Goal: Information Seeking & Learning: Learn about a topic

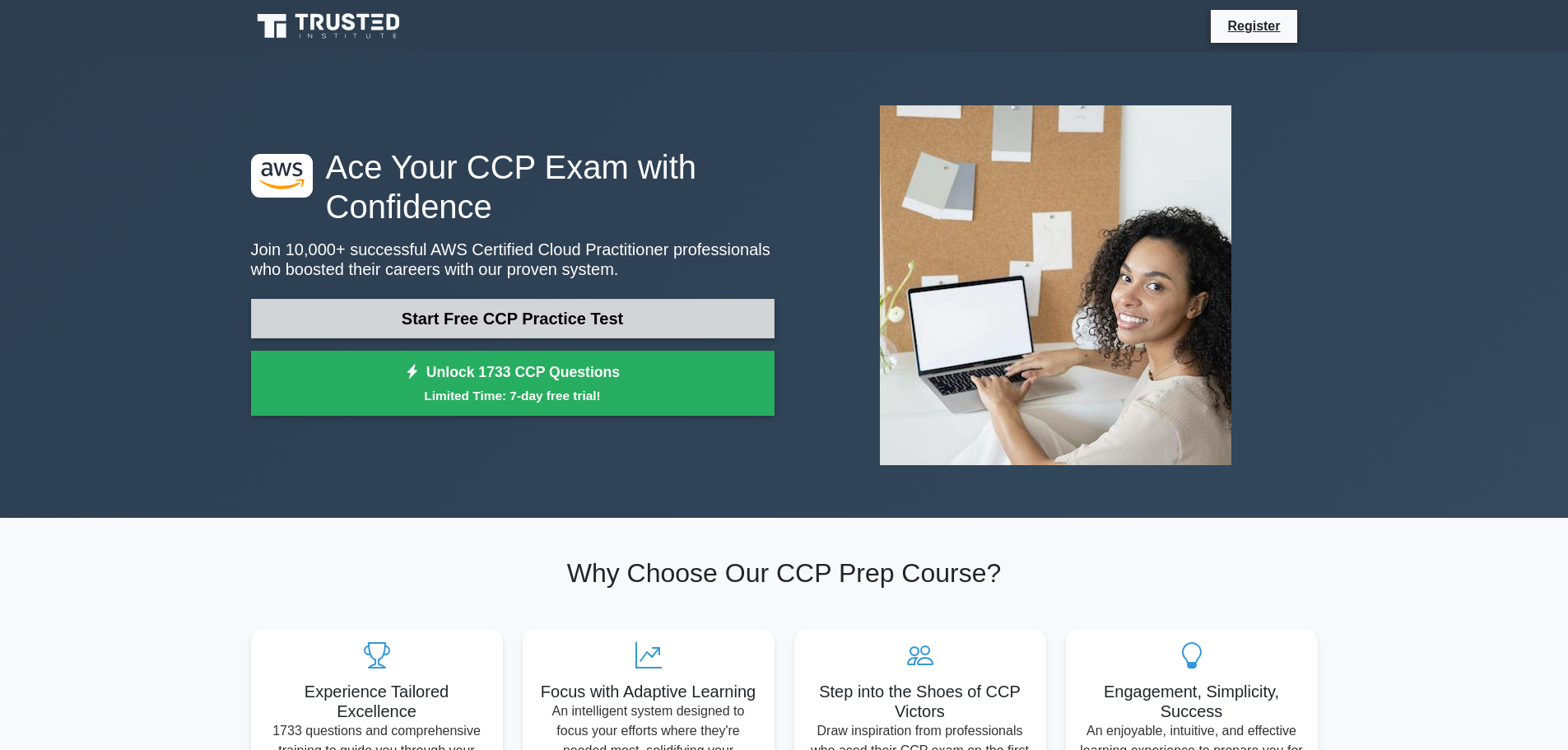
click at [566, 323] on link "Start Free CCP Practice Test" at bounding box center [512, 319] width 524 height 39
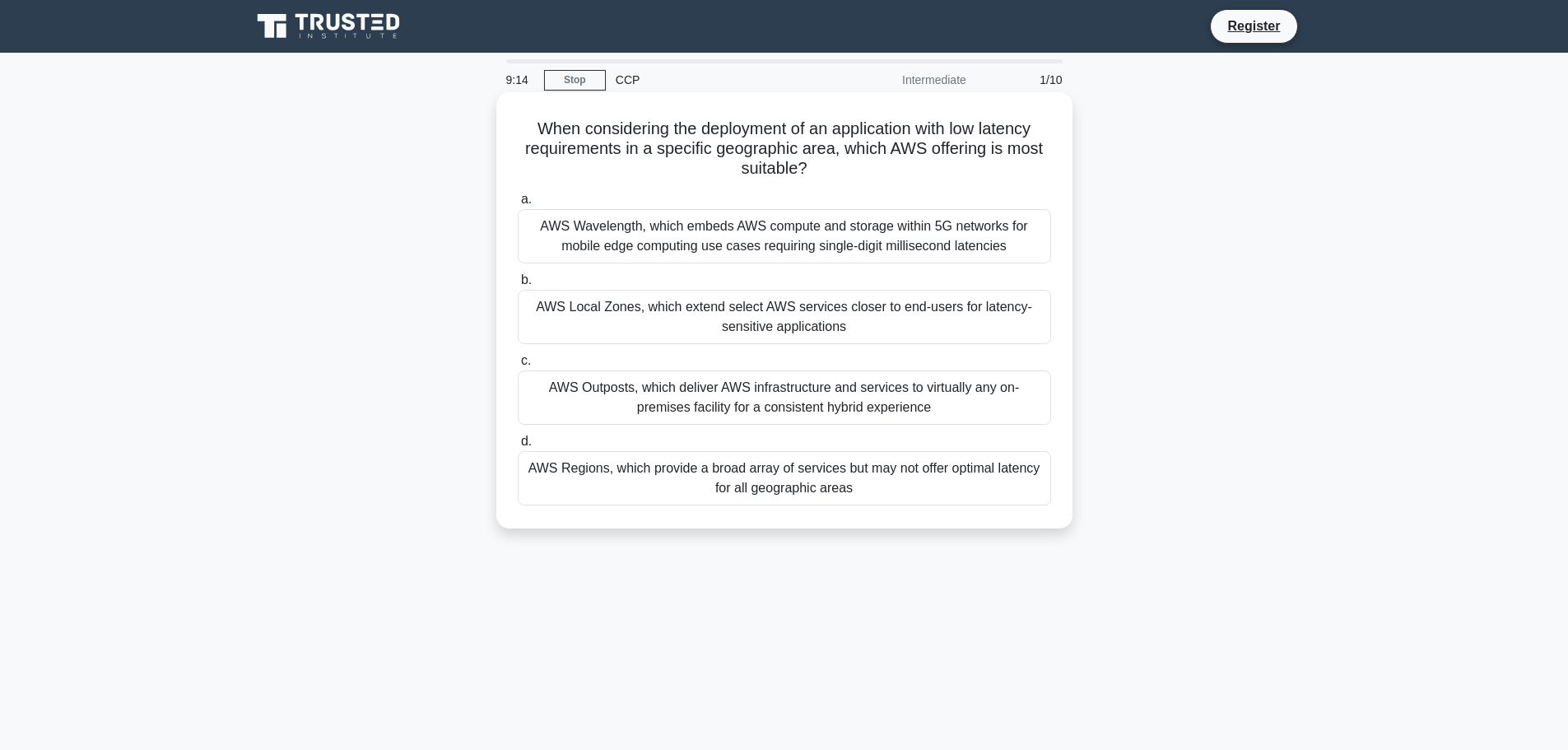
click at [909, 478] on div "AWS Regions, which provide a broad array of services but may not offer optimal …" at bounding box center [784, 478] width 534 height 55
click at [518, 447] on input "d. AWS Regions, which provide a broad array of services but may not offer optim…" at bounding box center [518, 442] width 0 height 11
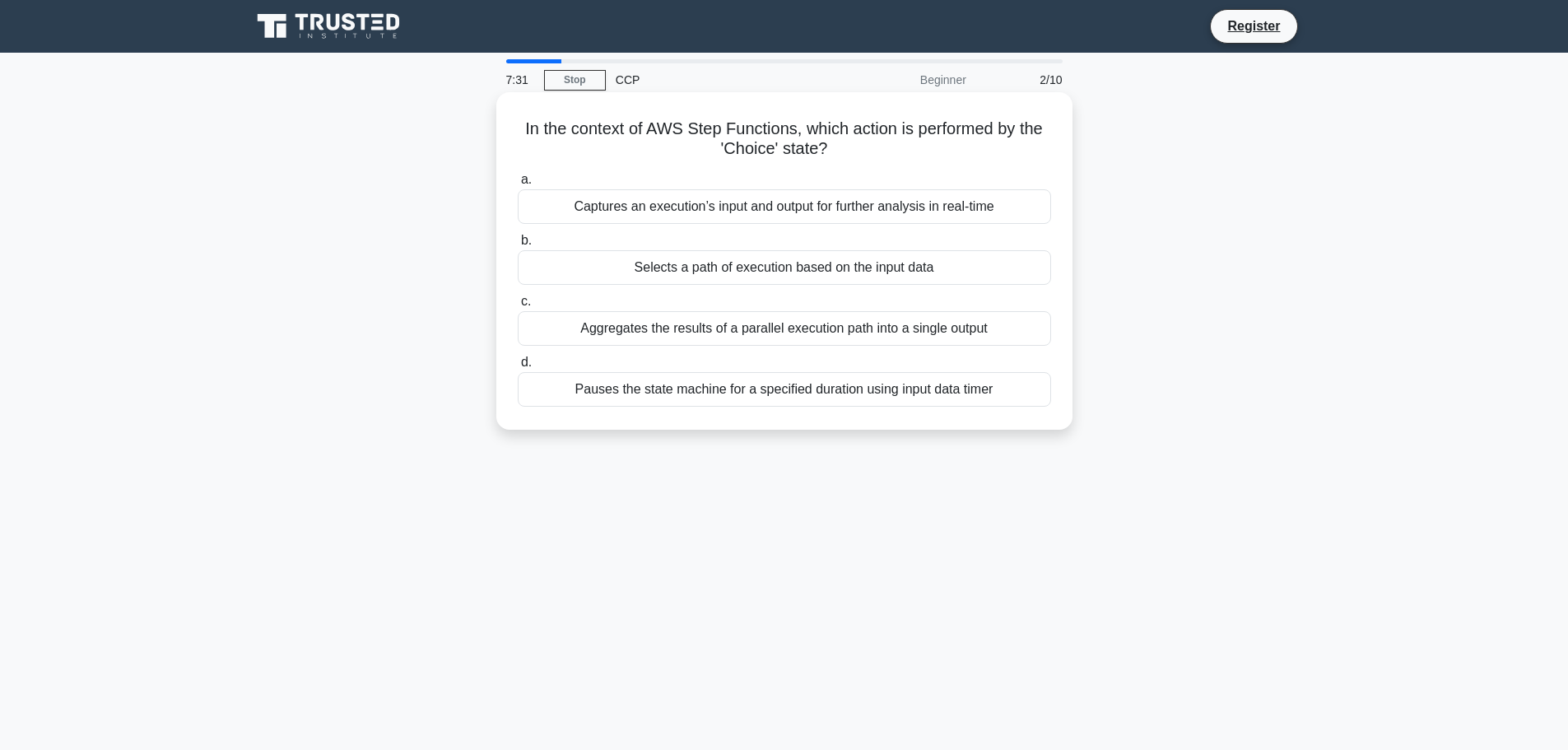
click at [988, 249] on label "b. Selects a path of execution based on the input data" at bounding box center [784, 257] width 534 height 55
click at [518, 246] on input "b. Selects a path of execution based on the input data" at bounding box center [518, 241] width 0 height 11
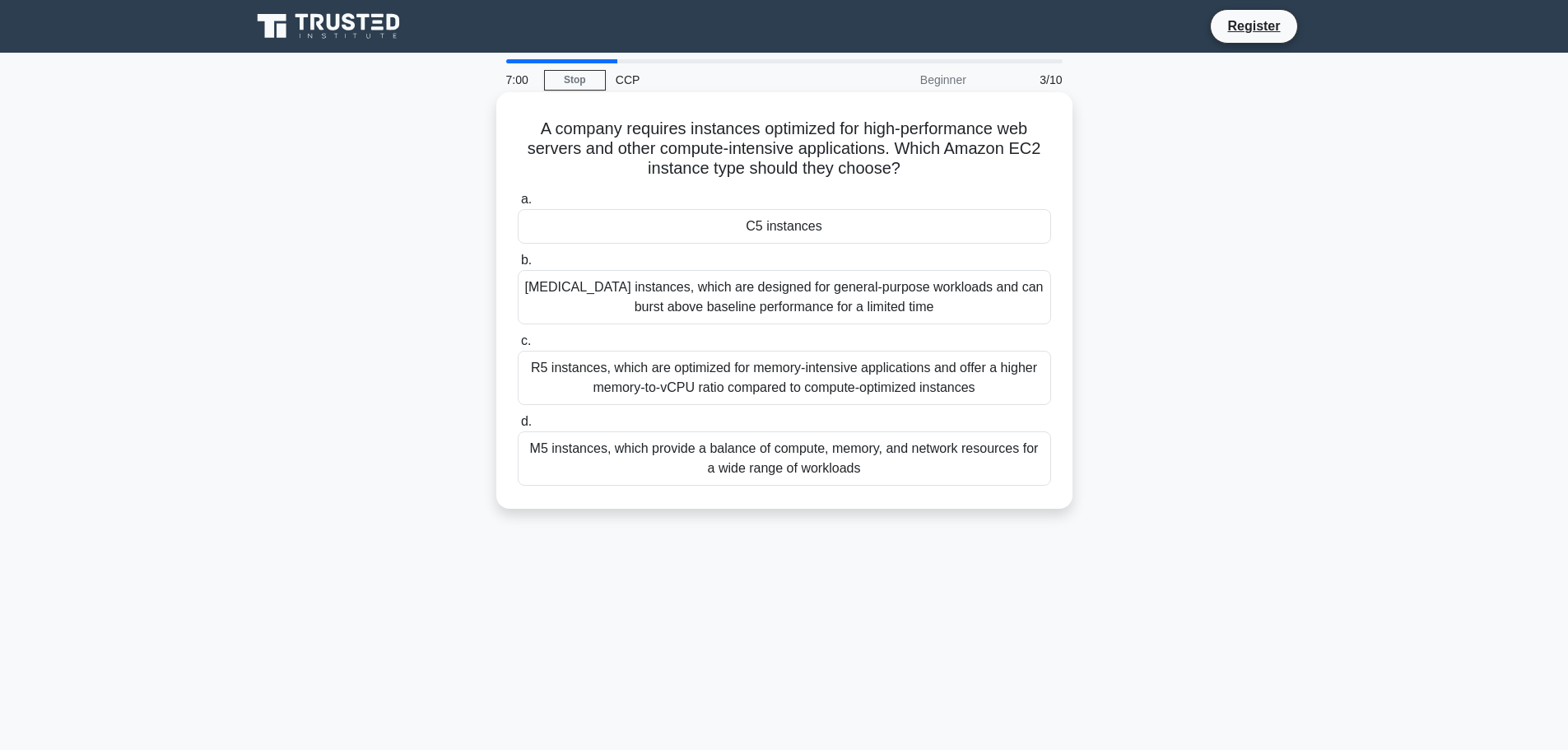
click at [964, 284] on div "[MEDICAL_DATA] instances, which are designed for general-purpose workloads and …" at bounding box center [784, 297] width 534 height 55
click at [518, 266] on input "b. [MEDICAL_DATA] instances, which are designed for general-purpose workloads a…" at bounding box center [518, 261] width 0 height 11
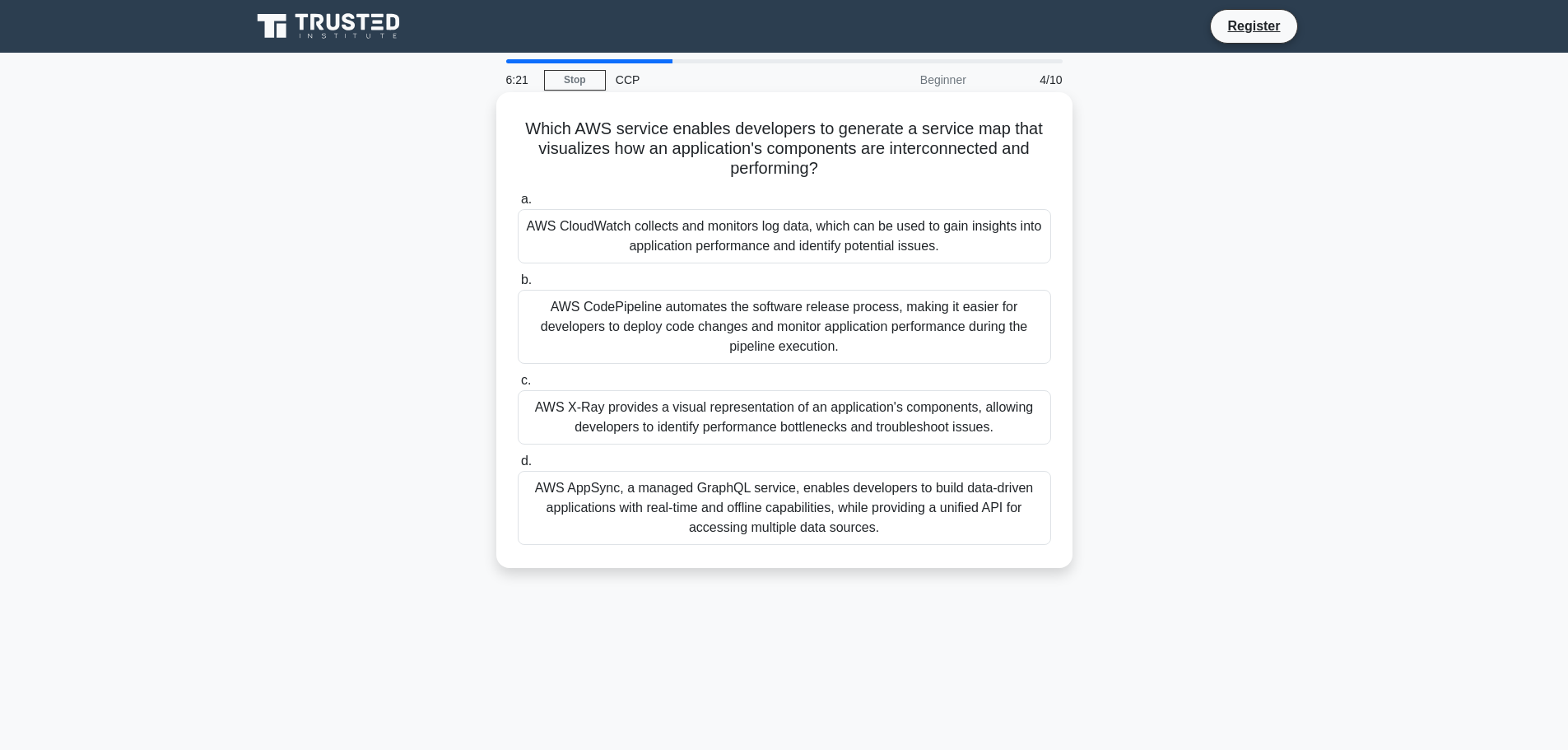
click at [938, 513] on div "AWS AppSync, a managed GraphQL service, enables developers to build data-driven…" at bounding box center [784, 508] width 534 height 74
click at [518, 467] on input "d. AWS AppSync, a managed GraphQL service, enables developers to build data-dri…" at bounding box center [518, 461] width 0 height 11
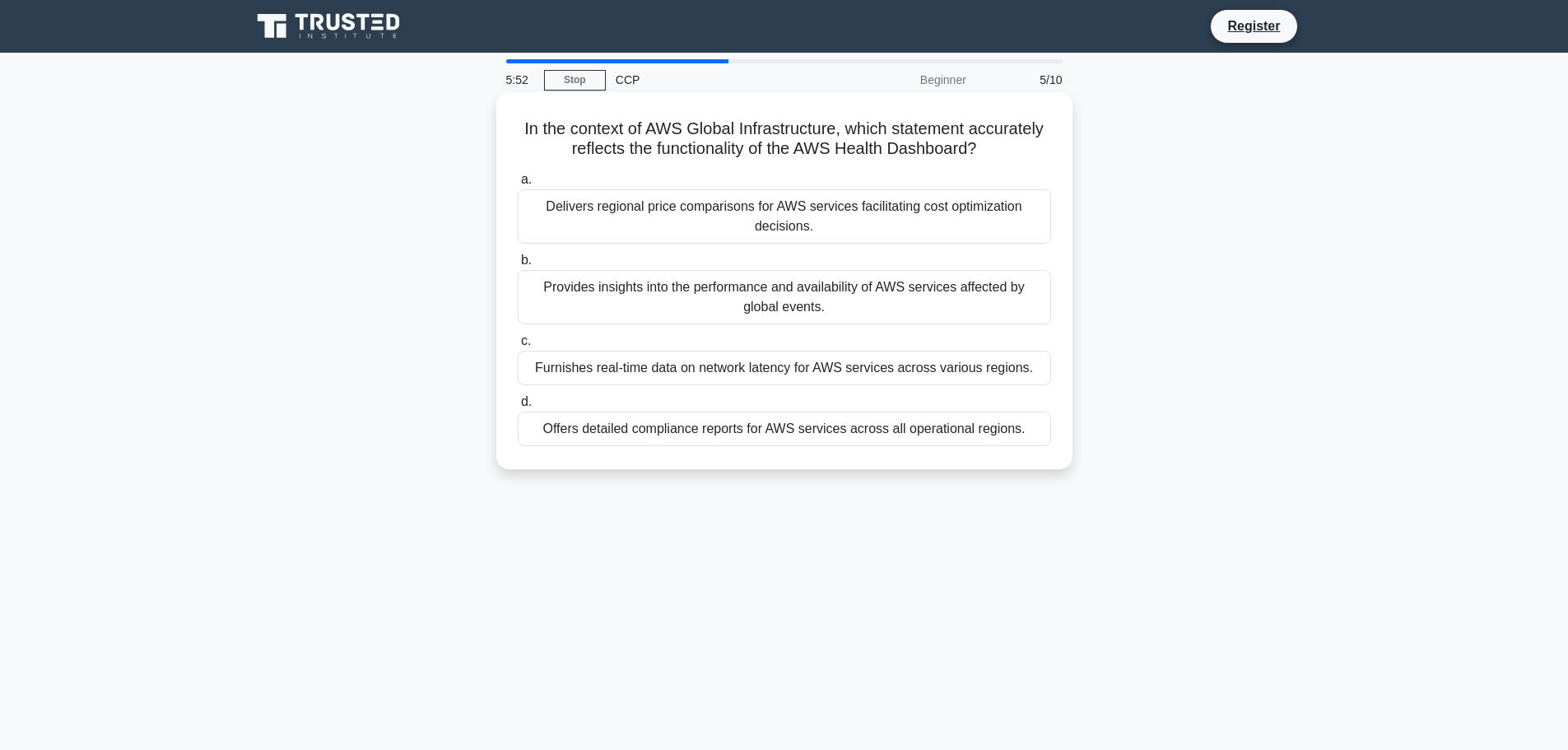
click at [1004, 431] on div "Offers detailed compliance reports for AWS services across all operational regi…" at bounding box center [784, 429] width 534 height 35
click at [518, 408] on input "d. Offers detailed compliance reports for AWS services across all operational r…" at bounding box center [518, 402] width 0 height 11
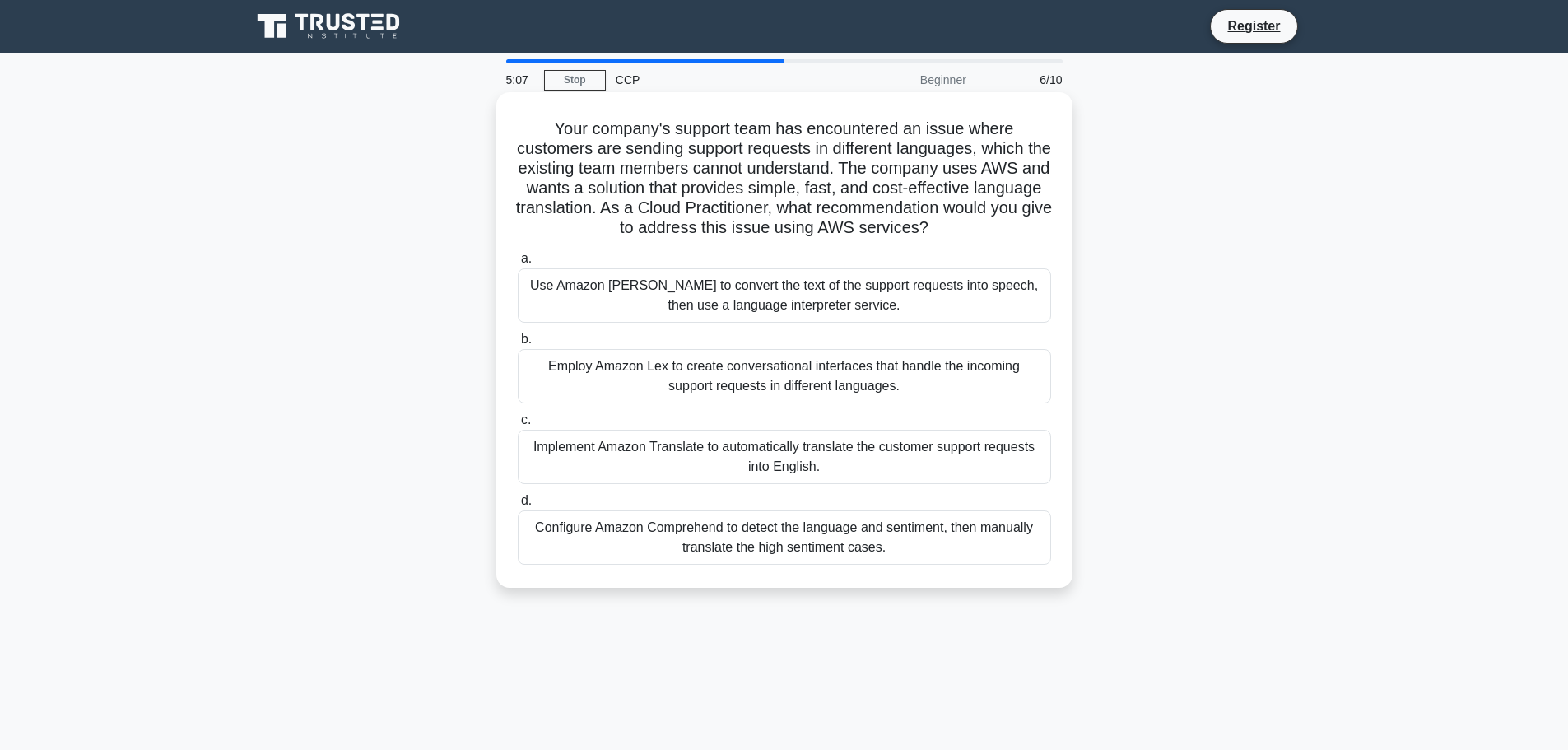
click at [973, 459] on div "Implement Amazon Translate to automatically translate the customer support requ…" at bounding box center [784, 457] width 534 height 55
click at [518, 426] on input "c. Implement Amazon Translate to automatically translate the customer support r…" at bounding box center [518, 420] width 0 height 11
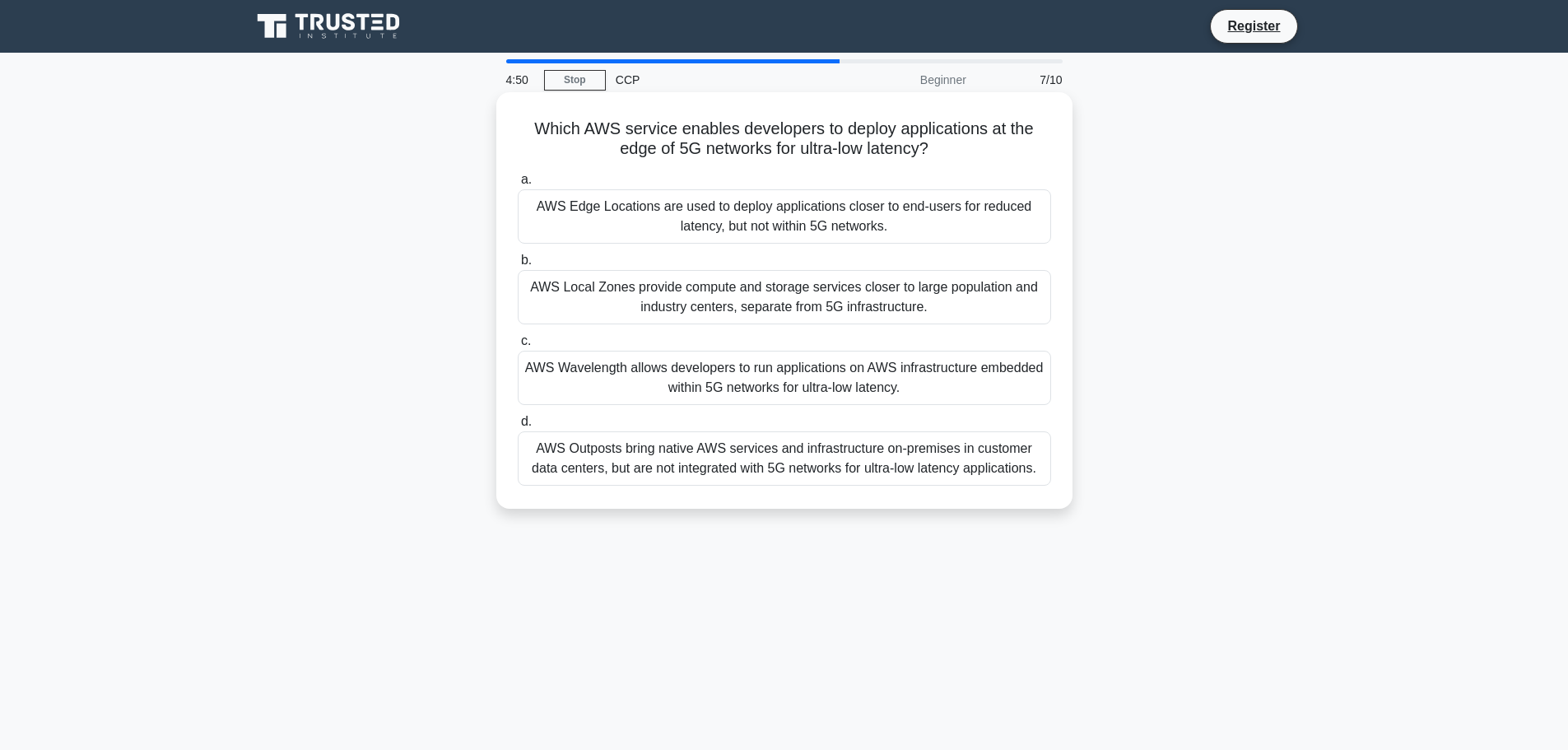
click at [945, 234] on div "AWS Edge Locations are used to deploy applications closer to end-users for redu…" at bounding box center [784, 216] width 534 height 55
click at [518, 185] on input "a. AWS Edge Locations are used to deploy applications closer to end-users for r…" at bounding box center [518, 180] width 0 height 11
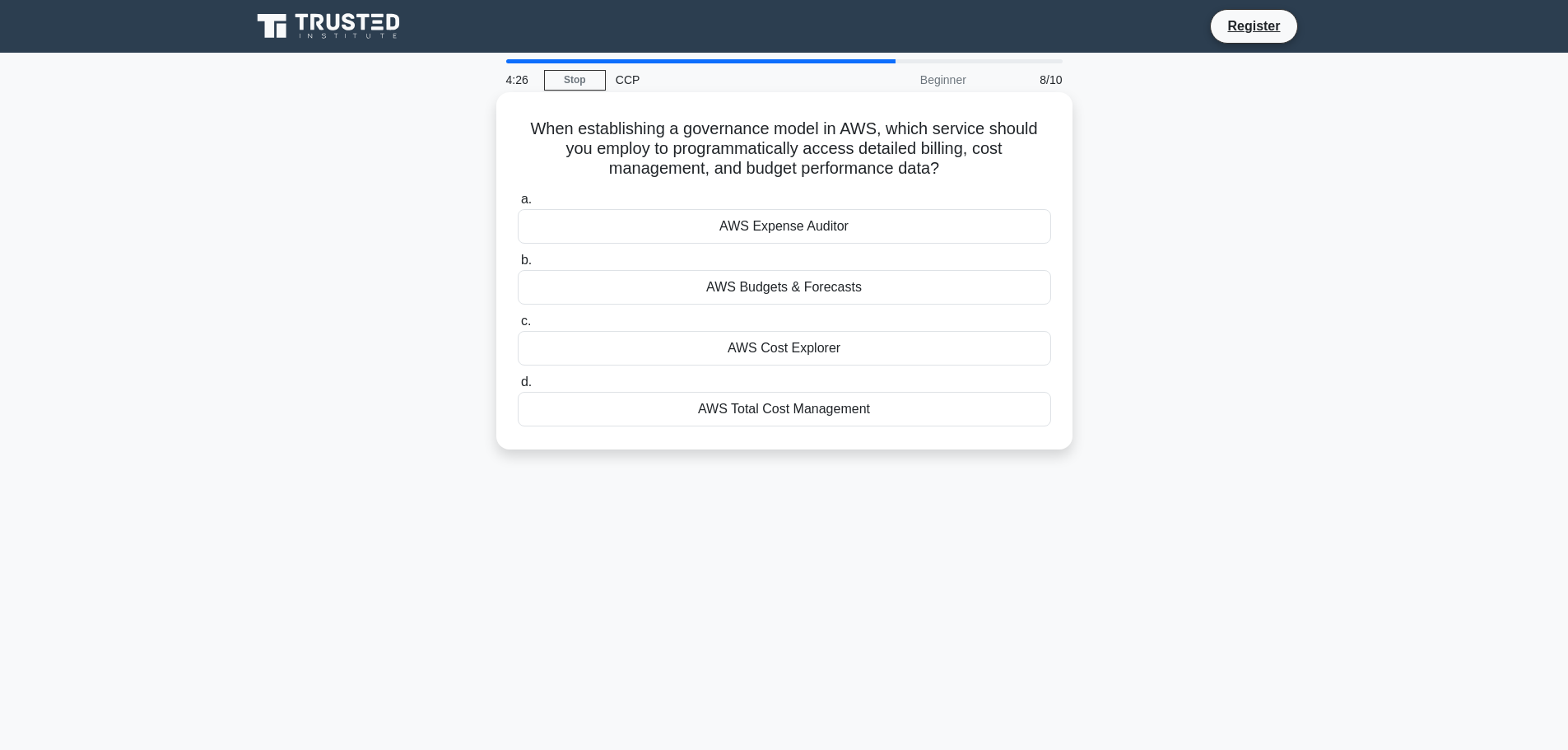
click at [895, 404] on div "AWS Total Cost Management" at bounding box center [784, 409] width 534 height 35
click at [518, 388] on input "d. AWS Total Cost Management" at bounding box center [518, 383] width 0 height 11
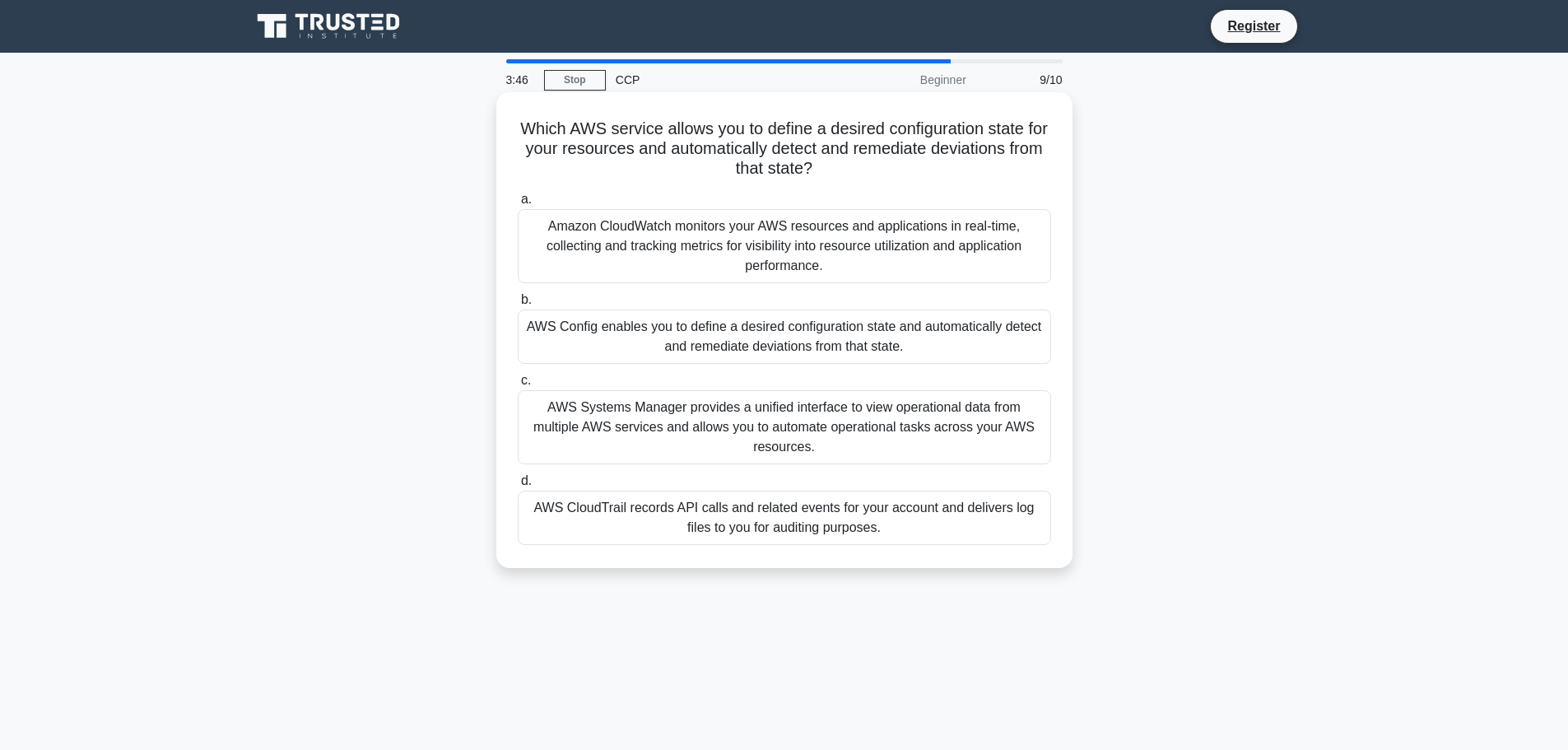
click at [950, 247] on div "Amazon CloudWatch monitors your AWS resources and applications in real-time, co…" at bounding box center [784, 246] width 534 height 74
click at [518, 205] on input "a. Amazon CloudWatch monitors your AWS resources and applications in real-time,…" at bounding box center [518, 200] width 0 height 11
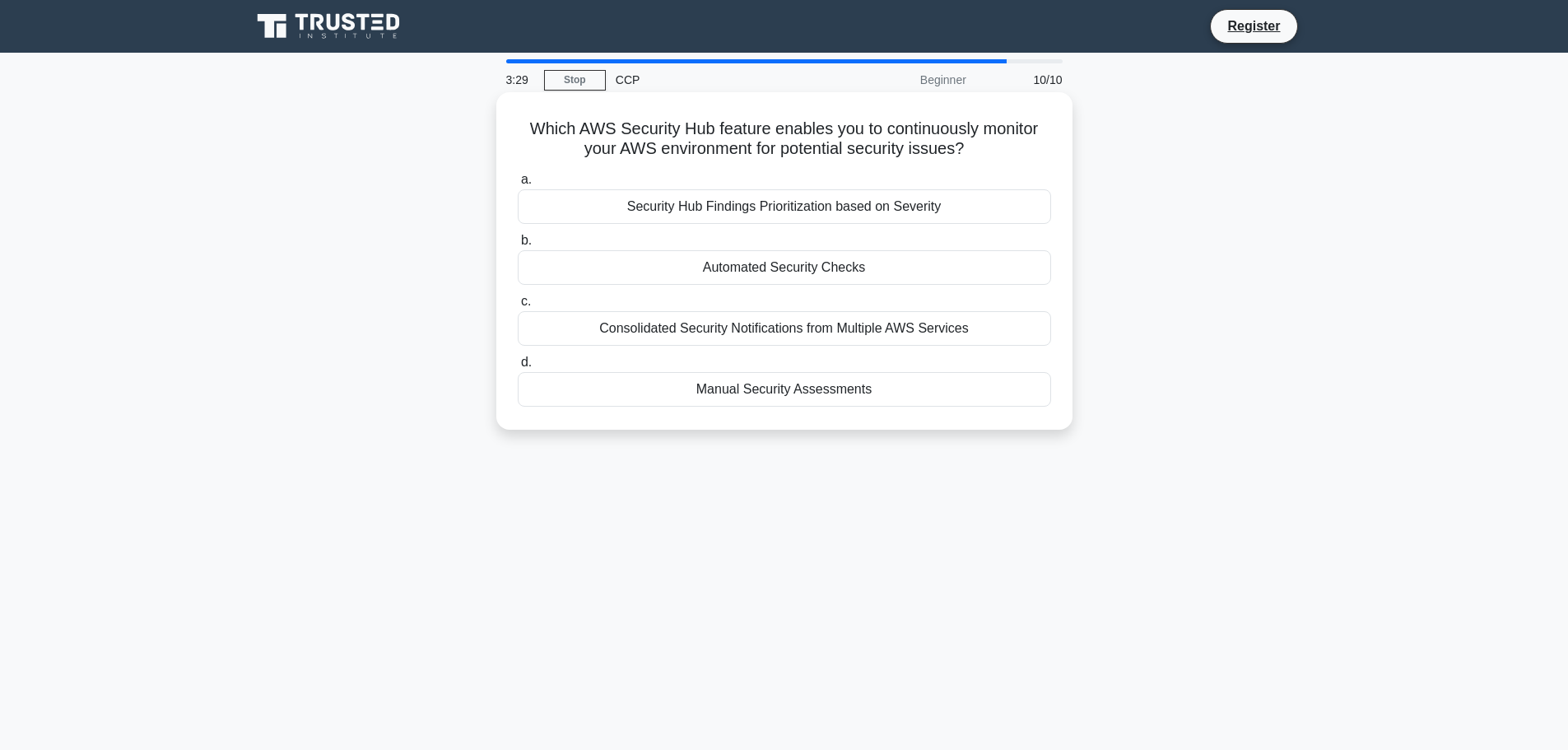
click at [971, 322] on div "Consolidated Security Notifications from Multiple AWS Services" at bounding box center [784, 328] width 534 height 35
click at [518, 307] on input "c. Consolidated Security Notifications from Multiple AWS Services" at bounding box center [518, 302] width 0 height 11
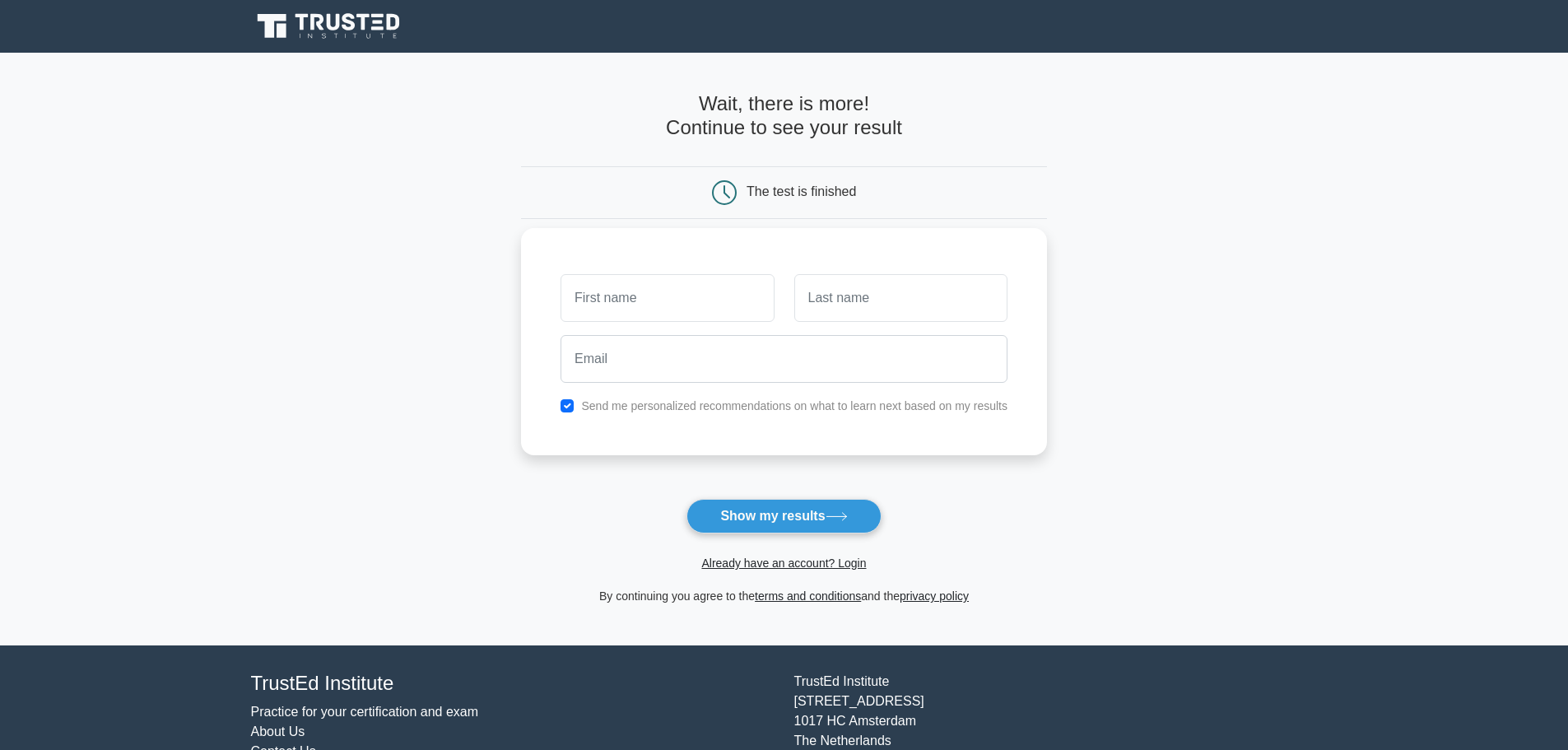
click at [728, 301] on input "text" at bounding box center [667, 297] width 213 height 47
type input "Aryan"
click at [851, 309] on input "text" at bounding box center [901, 297] width 213 height 47
type input "Tyagi"
click at [829, 364] on input "email" at bounding box center [784, 358] width 447 height 47
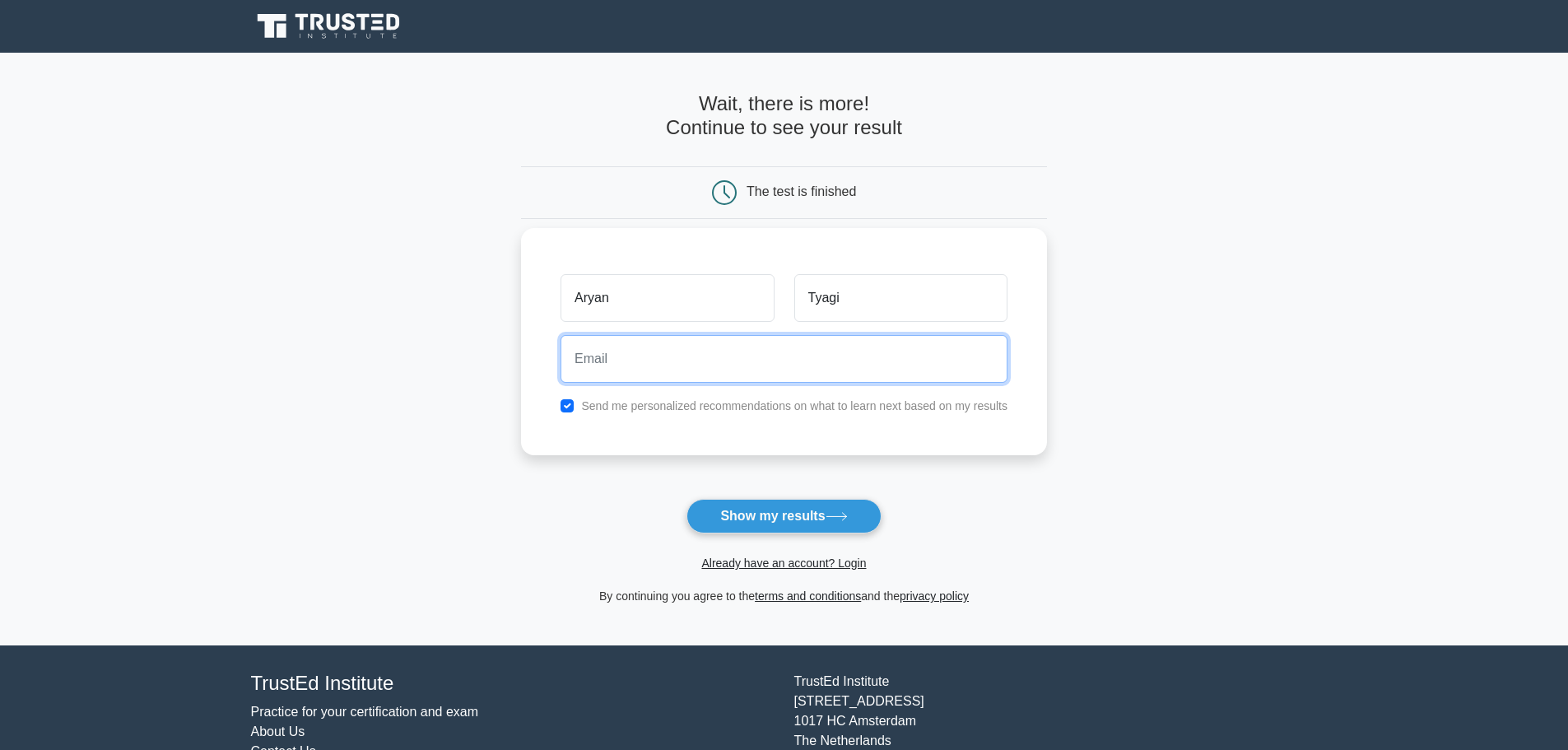
type input "tyagiaryanpnp18@gmail.com"
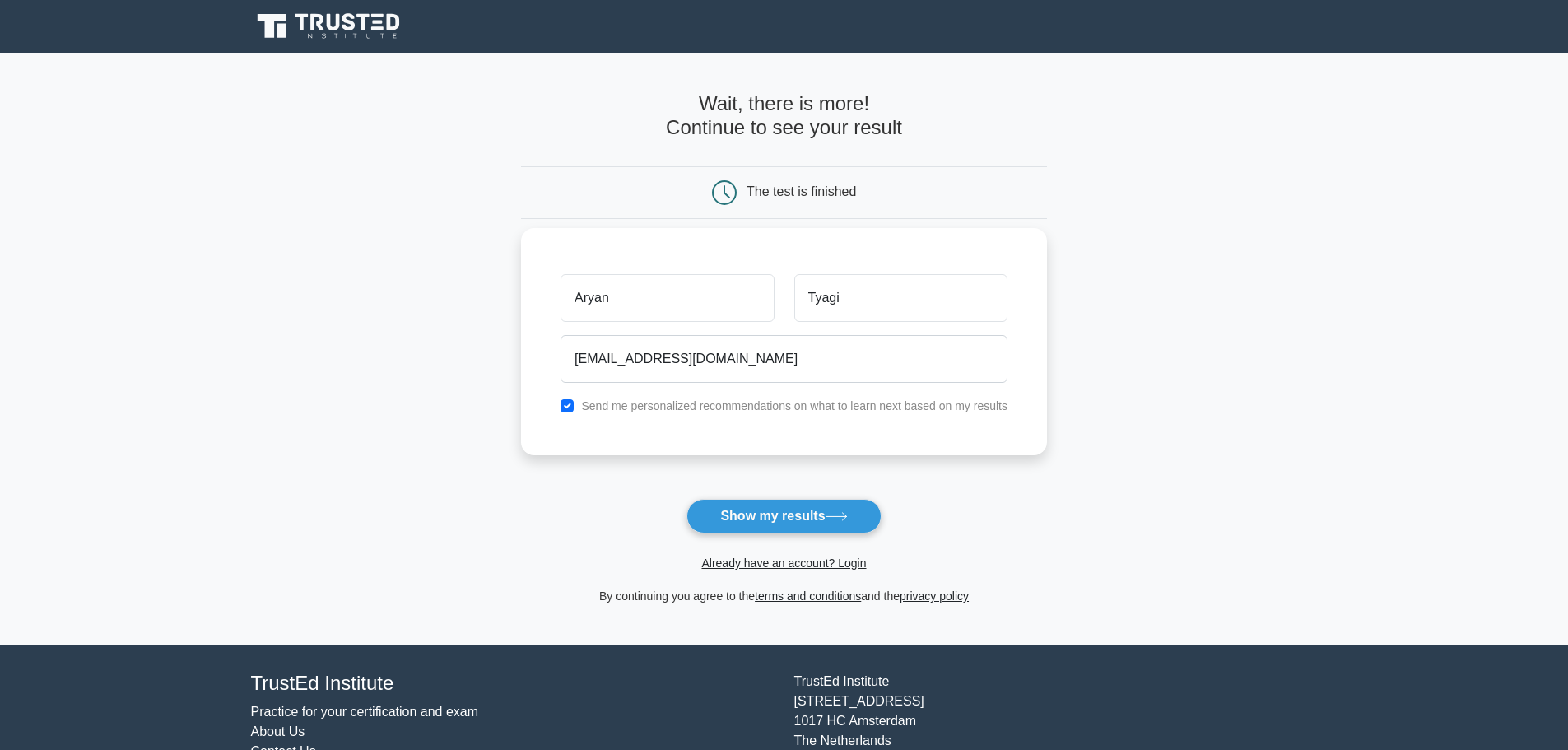
click at [747, 409] on label "Send me personalized recommendations on what to learn next based on my results" at bounding box center [794, 406] width 426 height 13
click at [578, 403] on div "Send me personalized recommendations on what to learn next based on my results" at bounding box center [784, 406] width 467 height 20
click at [563, 405] on input "checkbox" at bounding box center [567, 406] width 13 height 13
checkbox input "false"
click at [720, 507] on button "Show my results" at bounding box center [784, 516] width 194 height 35
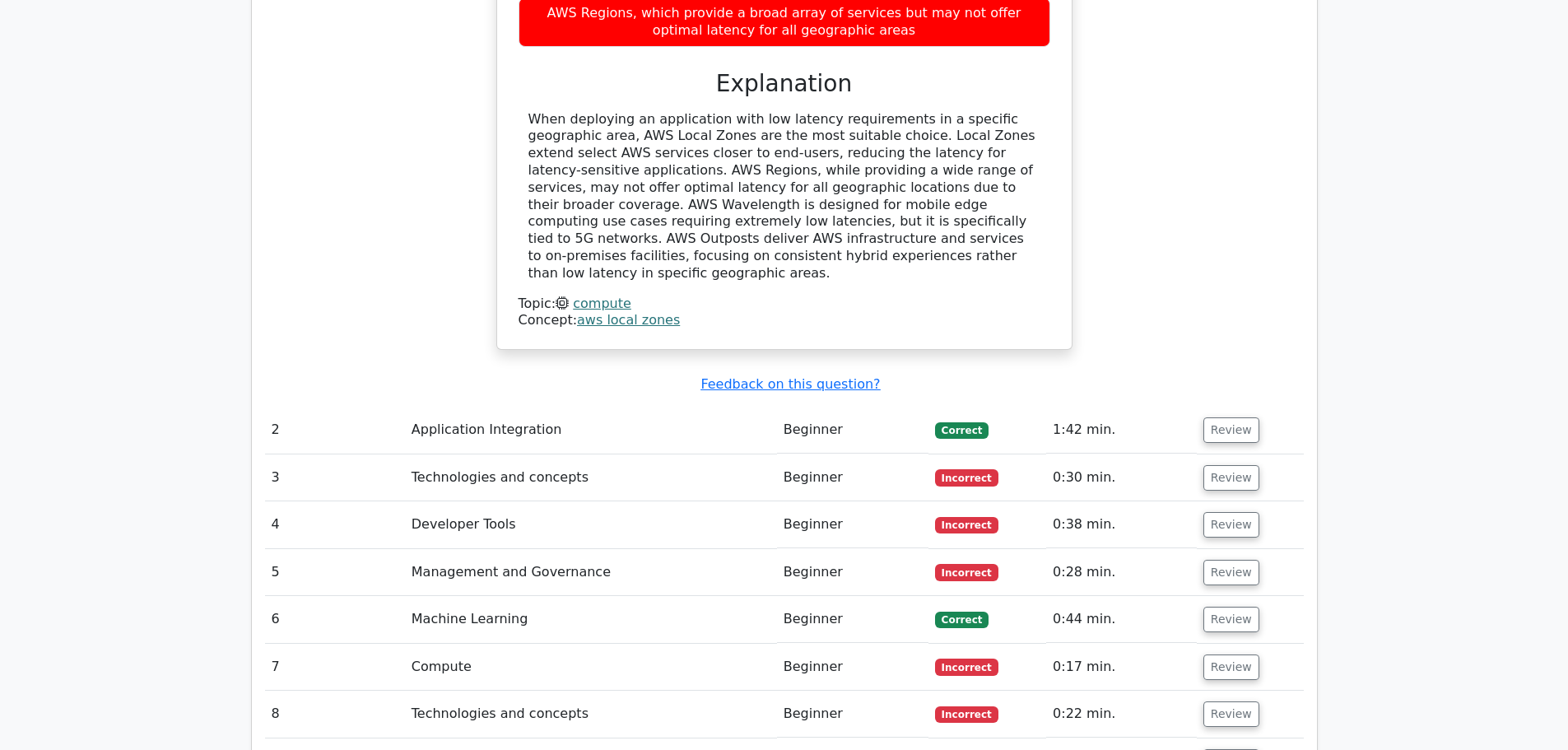
scroll to position [1806, 0]
click at [716, 454] on td "Technologies and concepts" at bounding box center [591, 478] width 373 height 47
click at [1217, 464] on button "Review" at bounding box center [1231, 477] width 56 height 25
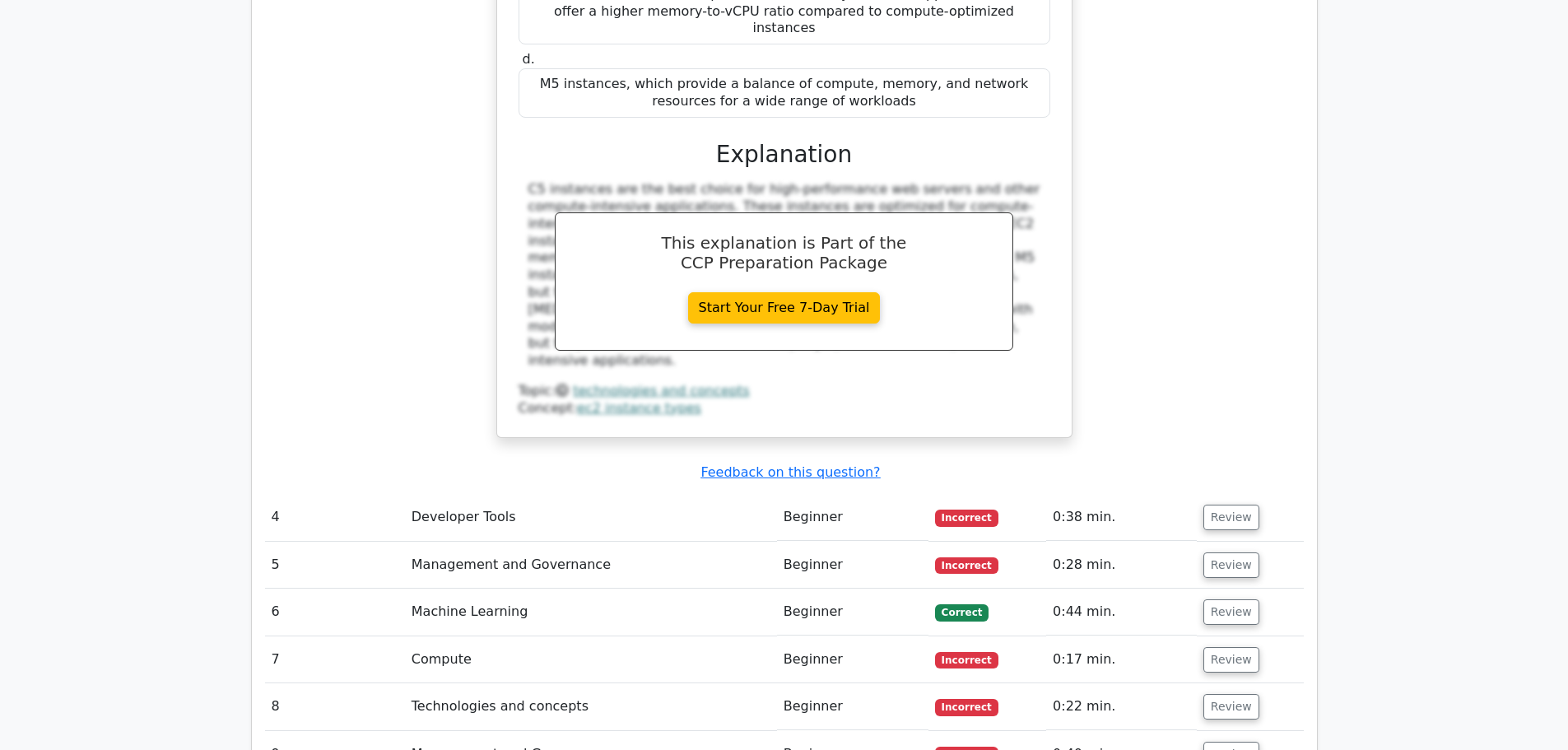
scroll to position [2572, 0]
click at [1220, 504] on button "Review" at bounding box center [1231, 517] width 56 height 25
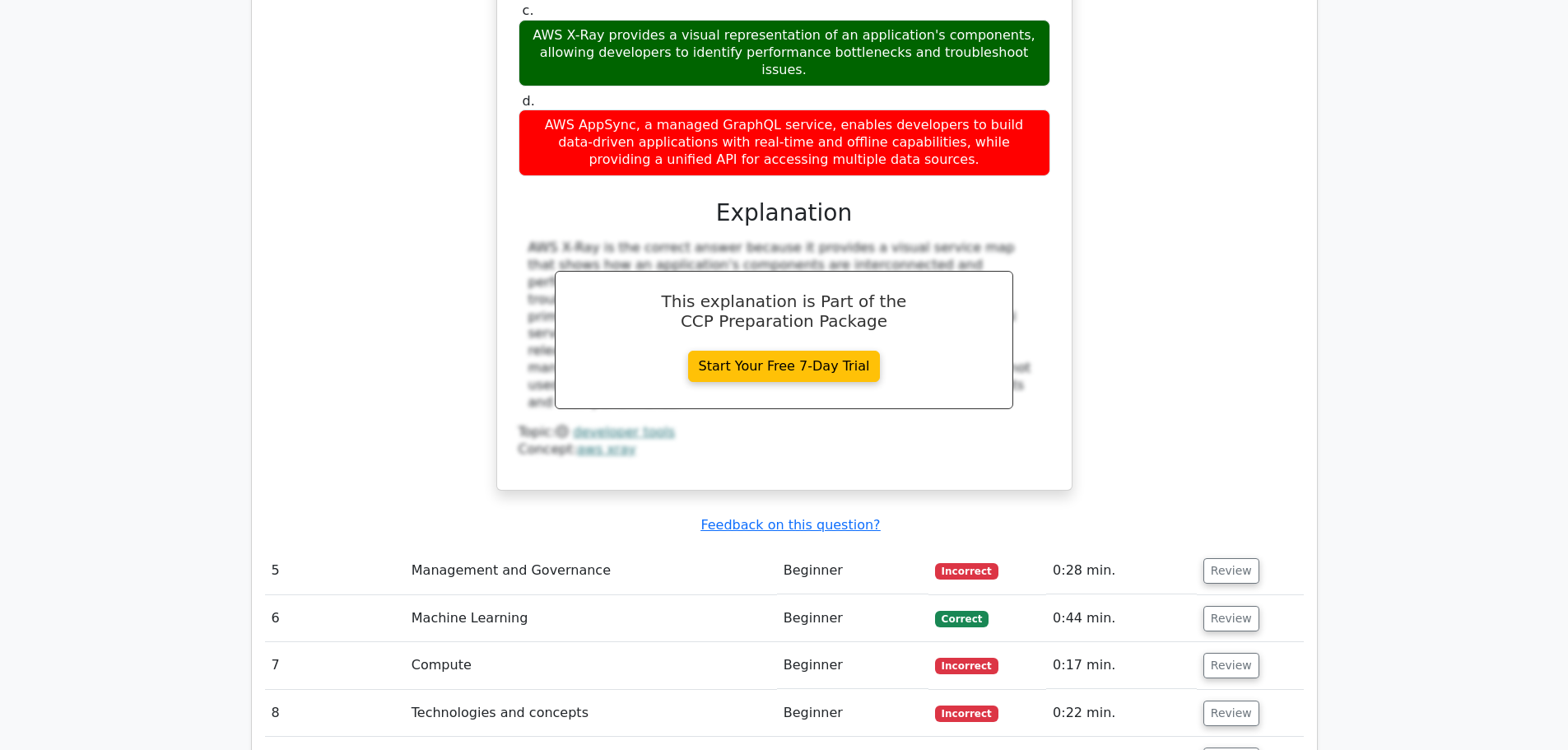
scroll to position [3374, 0]
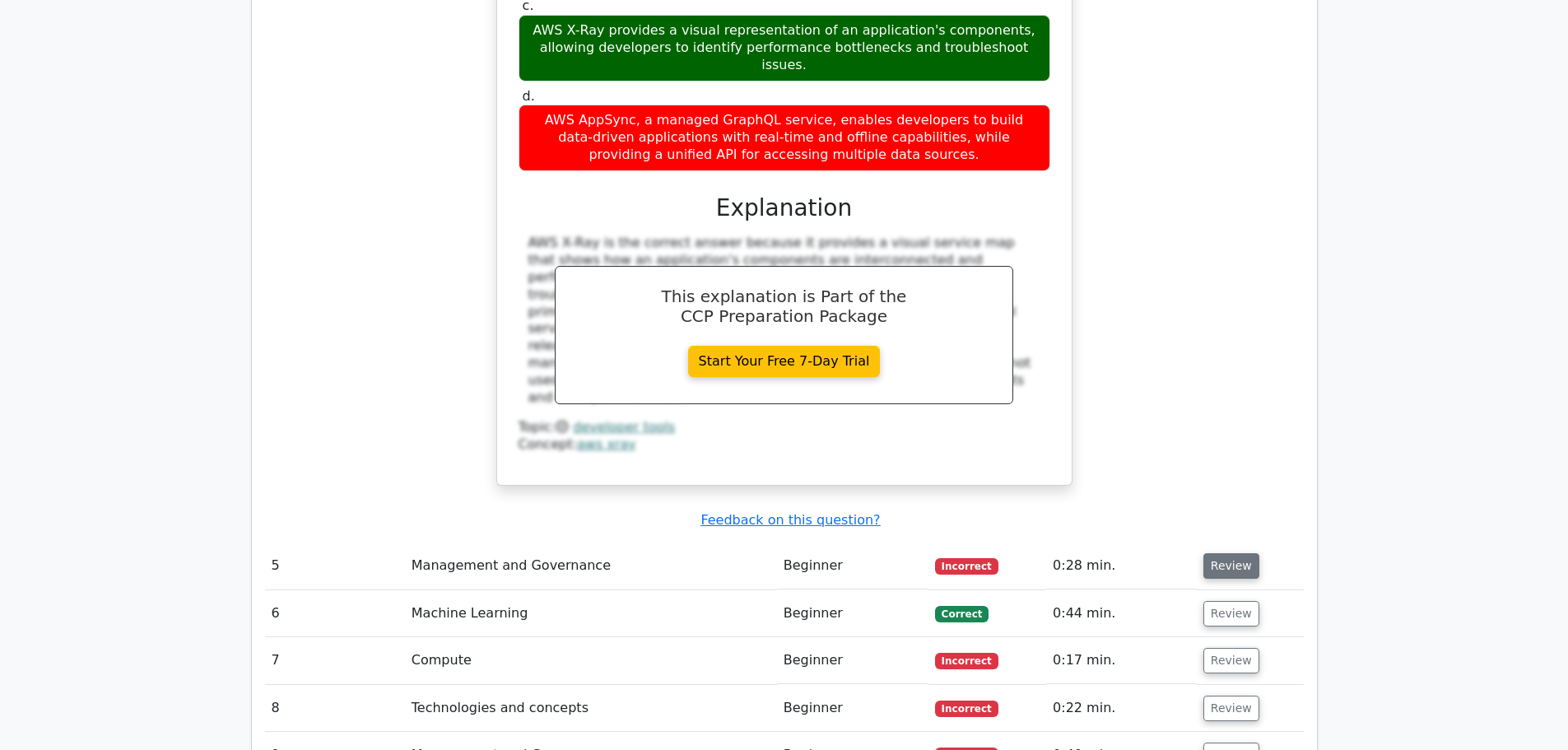
click at [1218, 554] on button "Review" at bounding box center [1231, 566] width 56 height 25
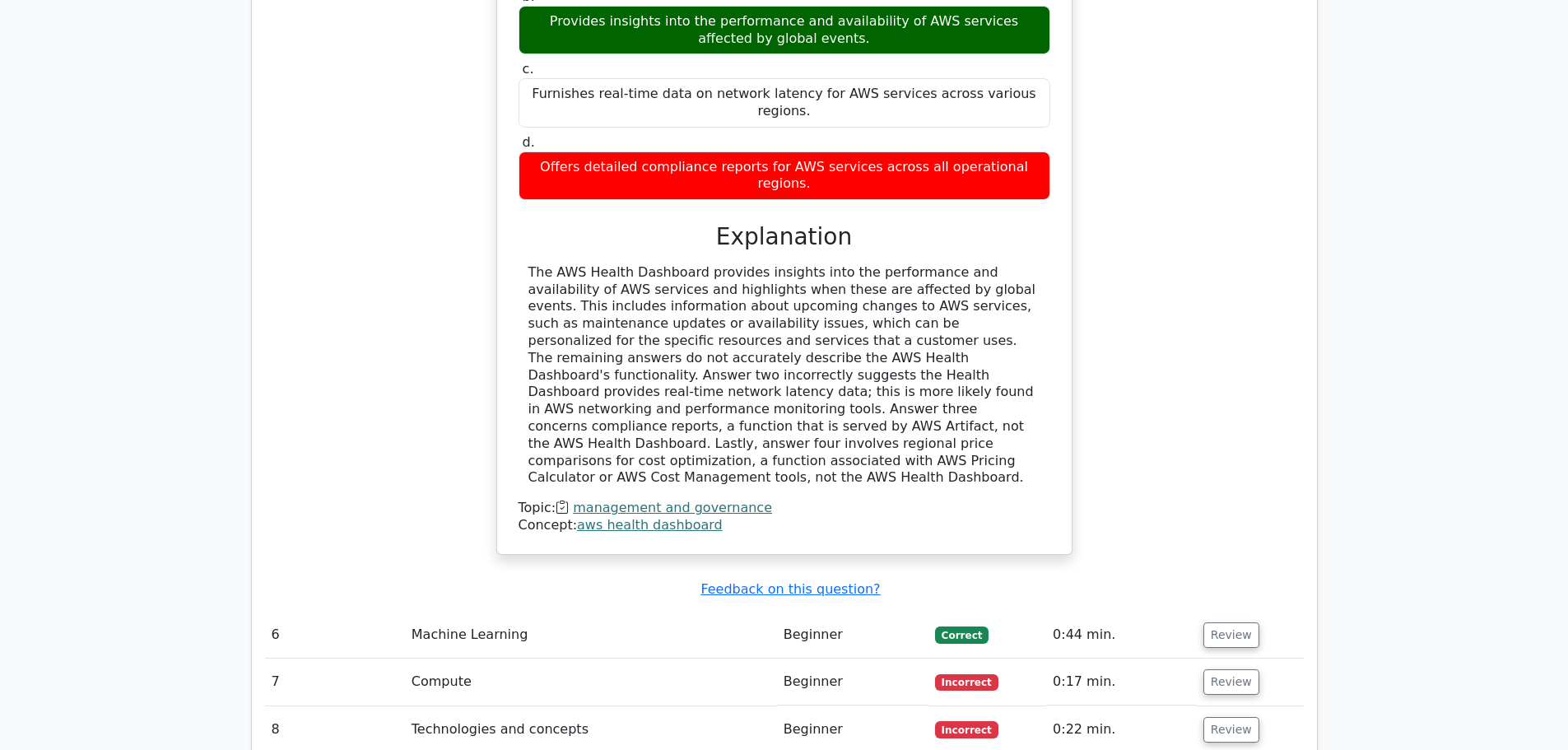
scroll to position [4148, 0]
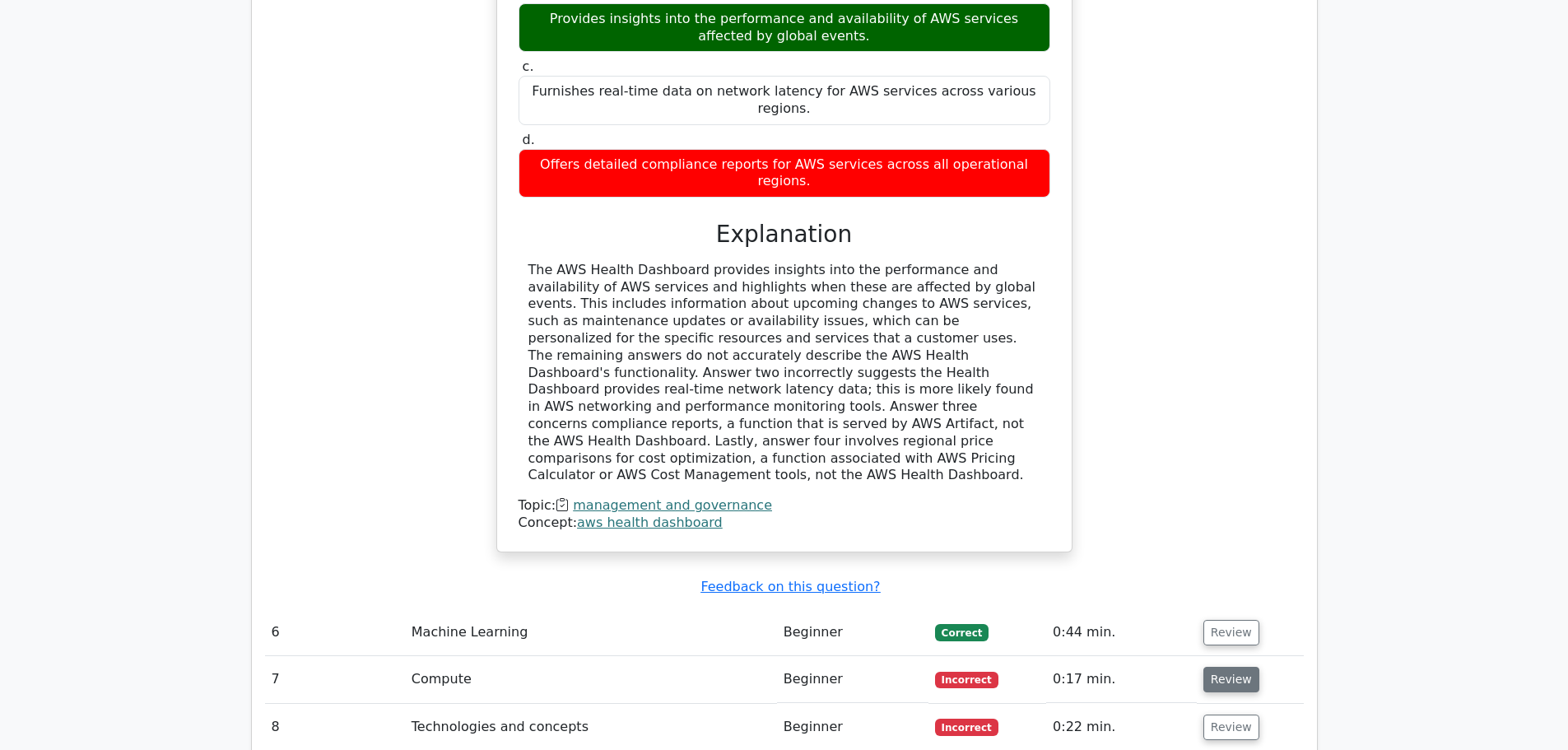
click at [1224, 668] on button "Review" at bounding box center [1231, 680] width 56 height 25
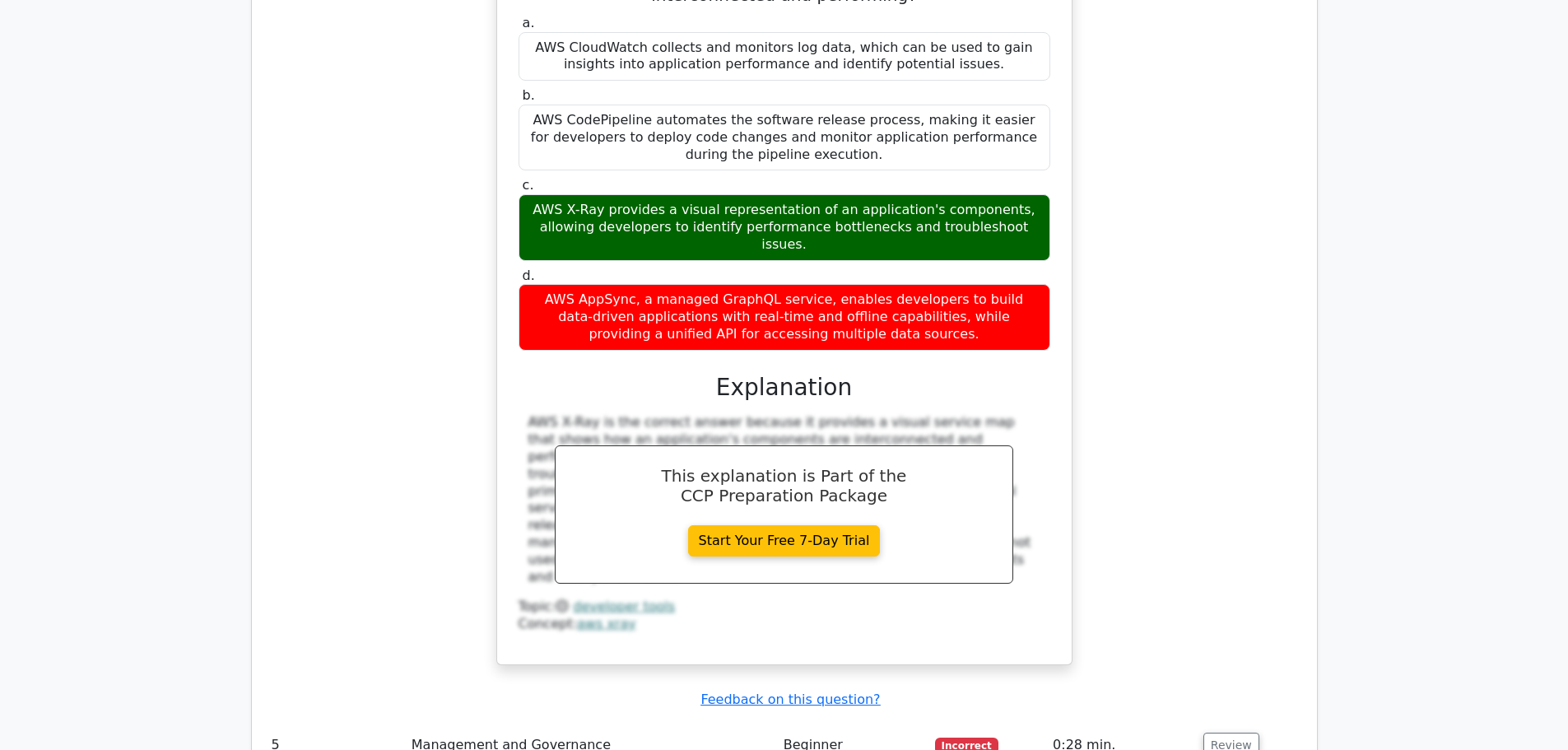
scroll to position [3143, 0]
